Goal: Transaction & Acquisition: Purchase product/service

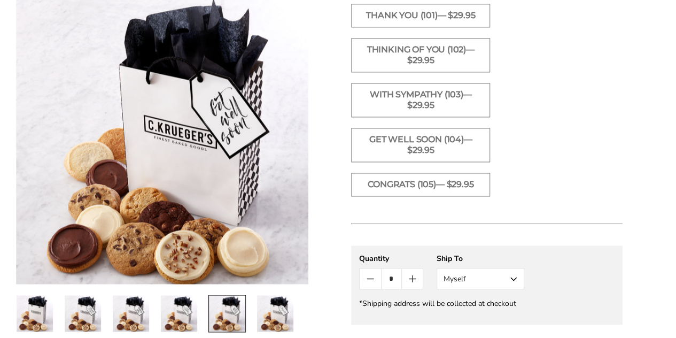
scroll to position [748, 0]
click at [415, 144] on label "Get Well Soon (104)— $29.95" at bounding box center [420, 146] width 139 height 34
click at [514, 277] on button "Myself" at bounding box center [480, 279] width 88 height 21
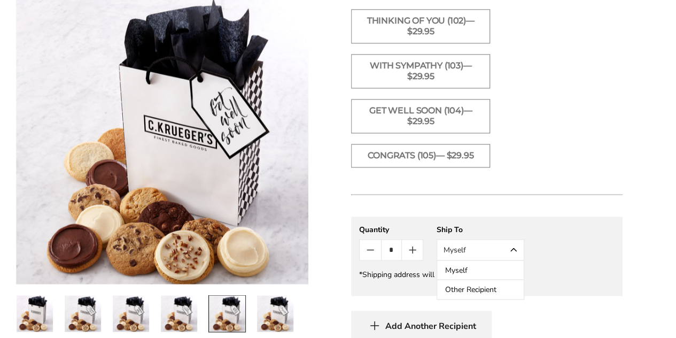
scroll to position [801, 0]
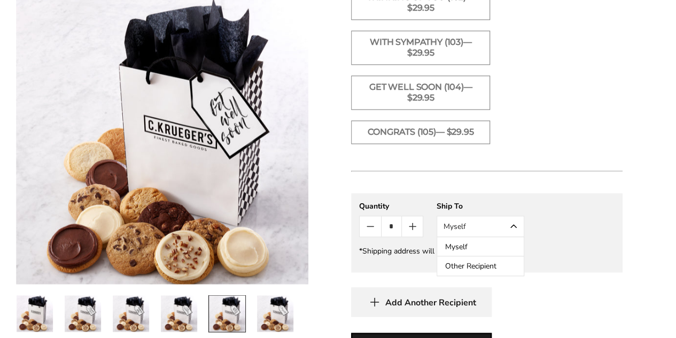
click at [495, 262] on button "Other Recipient" at bounding box center [480, 265] width 87 height 19
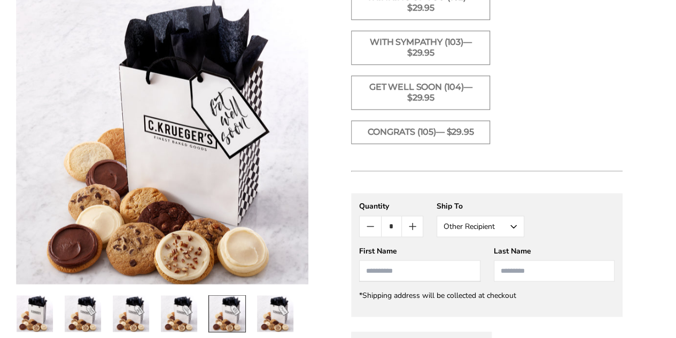
click at [427, 268] on input "First Name" at bounding box center [419, 270] width 121 height 21
type input "****"
click at [518, 272] on input "Last Name" at bounding box center [554, 270] width 121 height 21
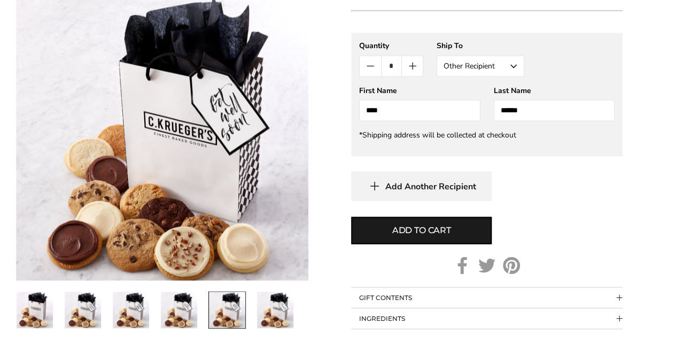
scroll to position [1015, 0]
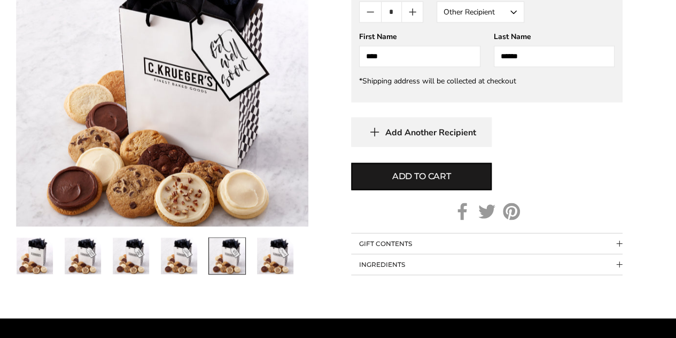
type input "******"
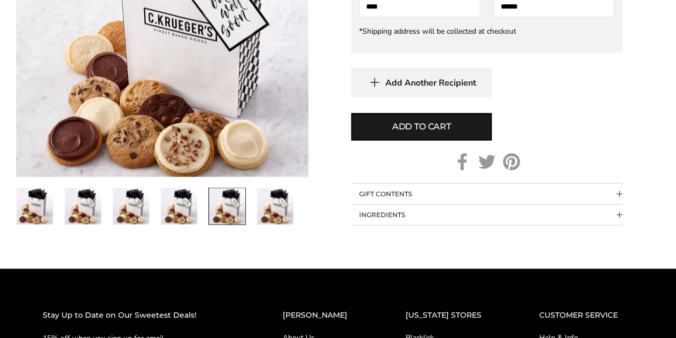
scroll to position [1068, 0]
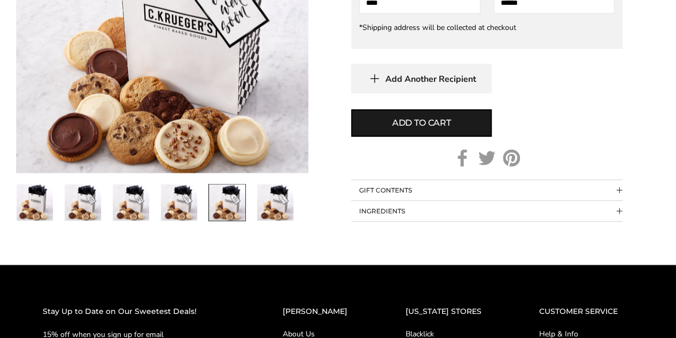
click at [499, 189] on button "GIFT CONTENTS" at bounding box center [486, 190] width 271 height 20
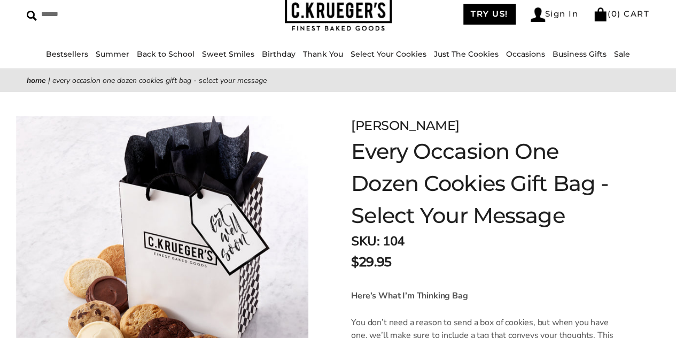
scroll to position [0, 0]
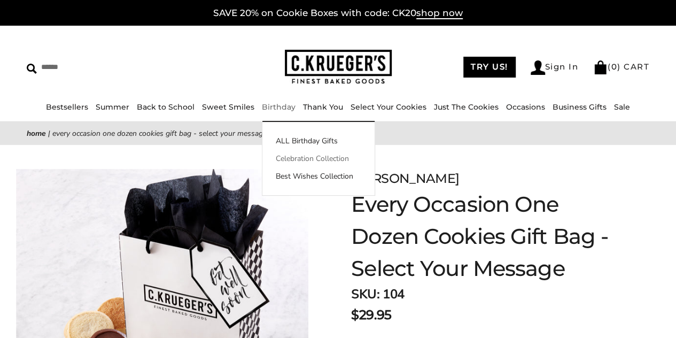
click at [294, 157] on link "Celebration Collection" at bounding box center [318, 158] width 112 height 11
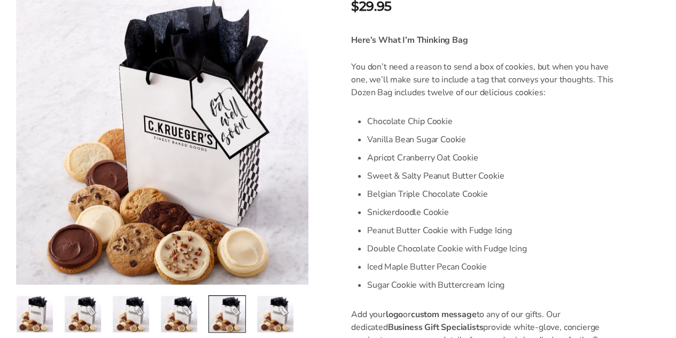
scroll to position [160, 0]
